Goal: Information Seeking & Learning: Understand process/instructions

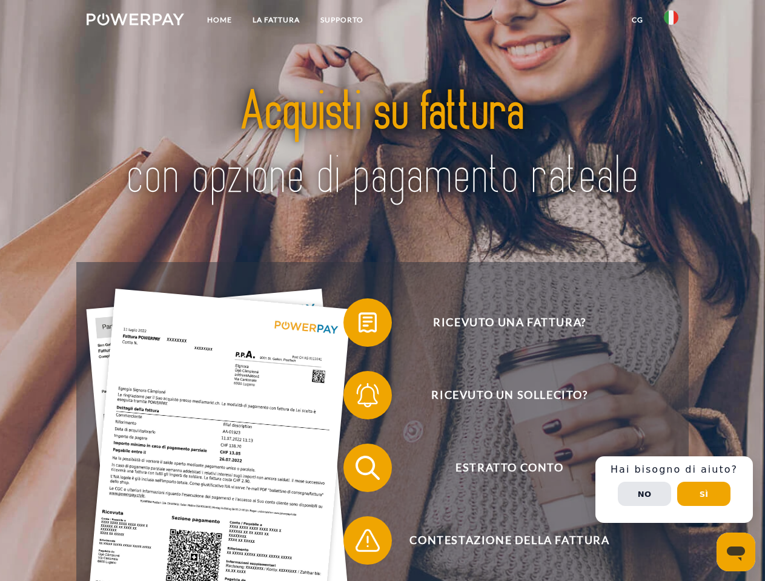
click at [135, 21] on img at bounding box center [135, 19] width 97 height 12
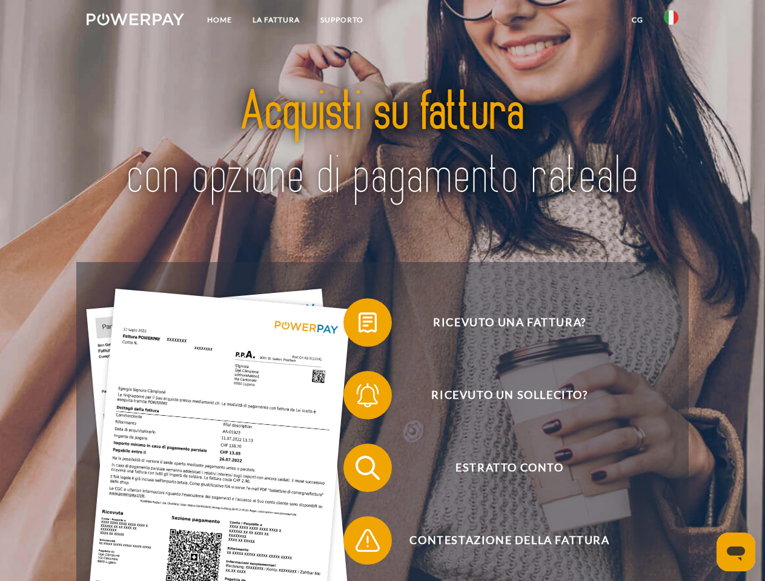
click at [671, 21] on img at bounding box center [670, 17] width 15 height 15
click at [637, 20] on link "CG" at bounding box center [637, 20] width 32 height 22
click at [358, 325] on span at bounding box center [349, 322] width 61 height 61
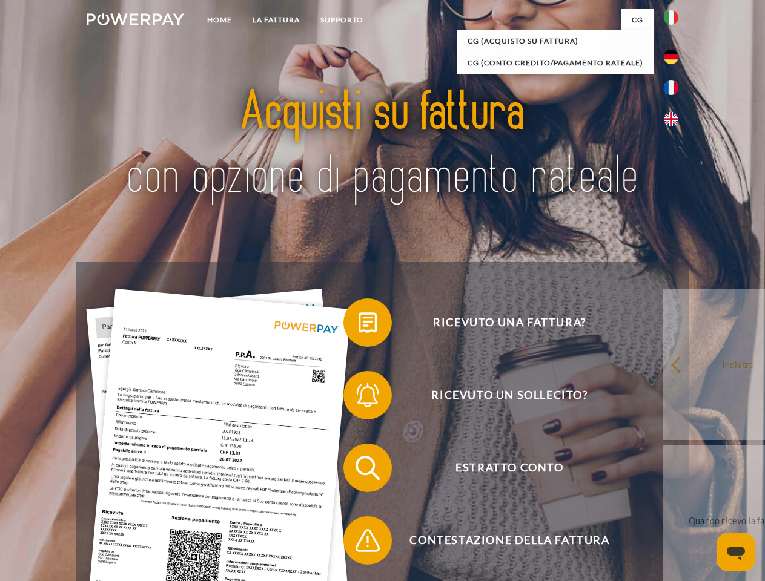
click at [358, 398] on span at bounding box center [349, 395] width 61 height 61
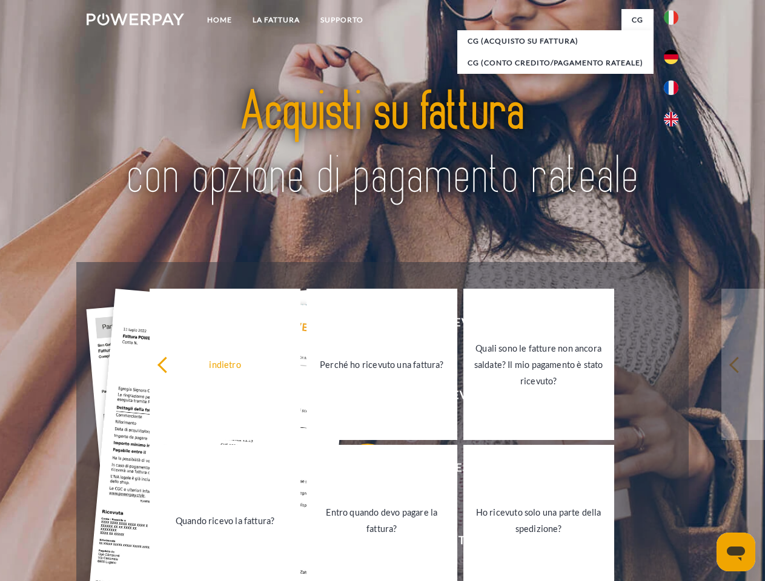
click at [358, 470] on link "Entro quando devo pagare la fattura?" at bounding box center [381, 520] width 151 height 151
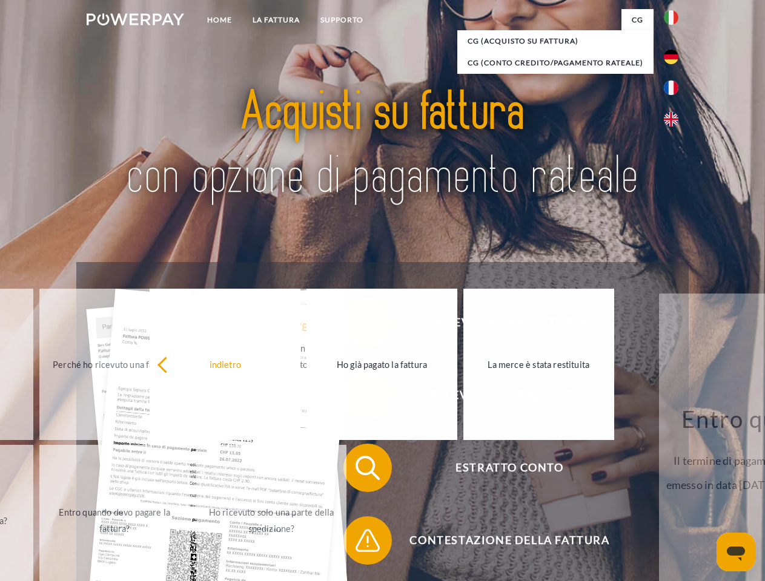
click at [358, 543] on span at bounding box center [349, 540] width 61 height 61
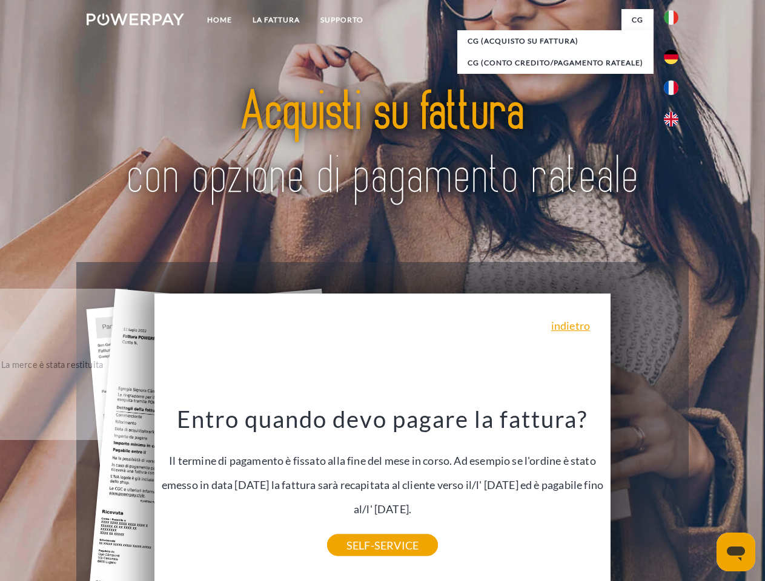
click at [674, 490] on div "Ricevuto una fattura? Ricevuto un sollecito? Estratto conto indietro" at bounding box center [381, 504] width 611 height 484
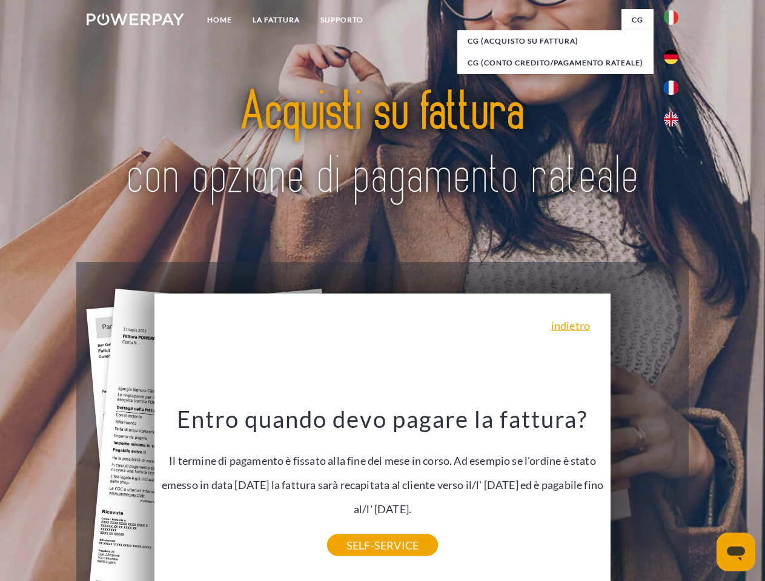
click at [644, 492] on span "Estratto conto" at bounding box center [509, 468] width 297 height 48
click at [703, 494] on header "Home LA FATTURA [GEOGRAPHIC_DATA]" at bounding box center [382, 418] width 765 height 836
